Goal: Task Accomplishment & Management: Use online tool/utility

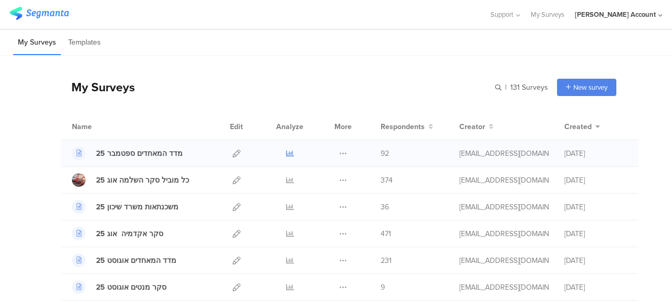
click at [286, 153] on icon at bounding box center [290, 154] width 8 height 8
click at [286, 156] on icon at bounding box center [290, 154] width 8 height 8
click at [428, 29] on div "My Surveys Templates" at bounding box center [336, 42] width 672 height 27
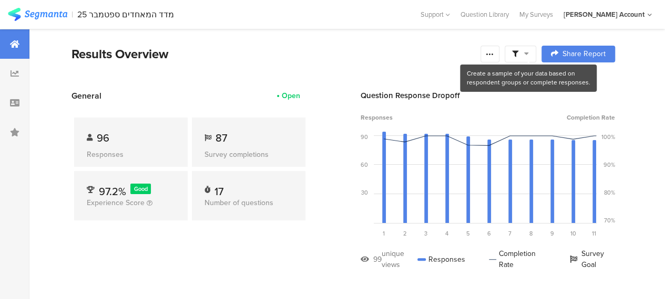
click at [529, 53] on icon at bounding box center [526, 53] width 5 height 7
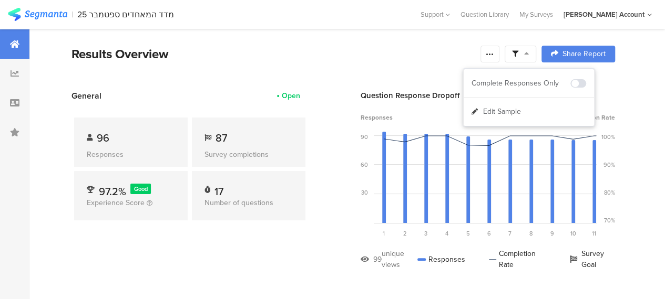
click at [421, 51] on div "Results Overview" at bounding box center [272, 54] width 403 height 19
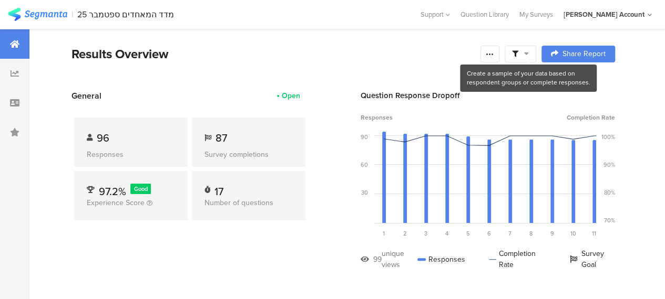
click at [529, 51] on icon at bounding box center [526, 53] width 5 height 7
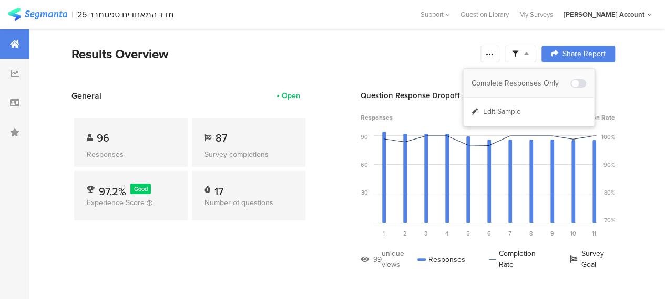
click at [533, 78] on div "Complete Responses Only" at bounding box center [520, 83] width 99 height 11
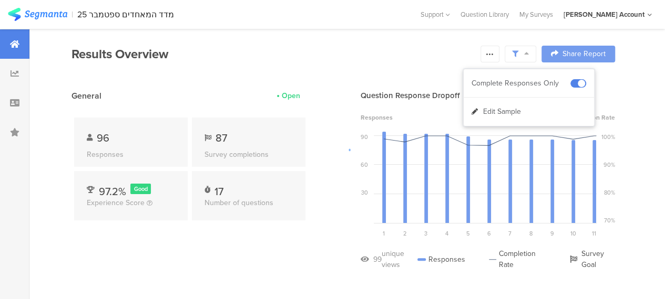
click at [338, 67] on div at bounding box center [332, 149] width 665 height 299
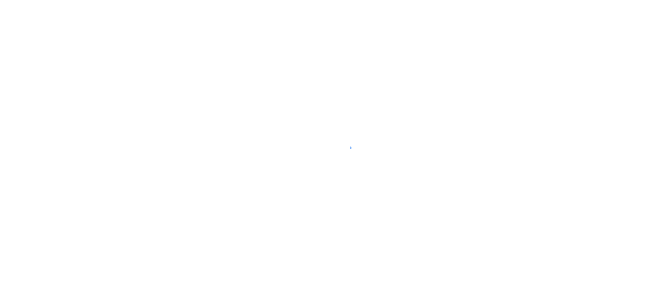
click at [392, 214] on div at bounding box center [336, 153] width 672 height 307
